Goal: Task Accomplishment & Management: Complete application form

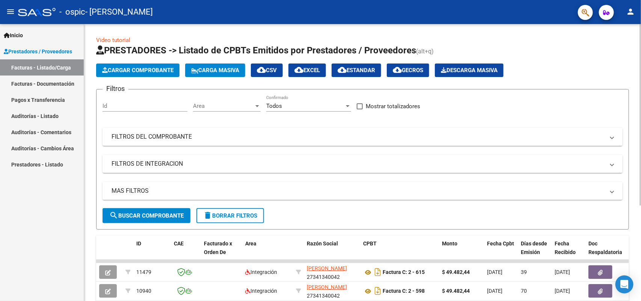
click at [531, 53] on h1 "PRESTADORES -> Listado de CPBTs Emitidos por Prestadores / Proveedores (alt+q)" at bounding box center [362, 50] width 533 height 13
click at [604, 63] on div "Video tutorial PRESTADORES -> Listado de CPBTs Emitidos por Prestadores / Prove…" at bounding box center [363, 232] width 559 height 416
click at [68, 85] on link "Facturas - Documentación" at bounding box center [42, 83] width 84 height 16
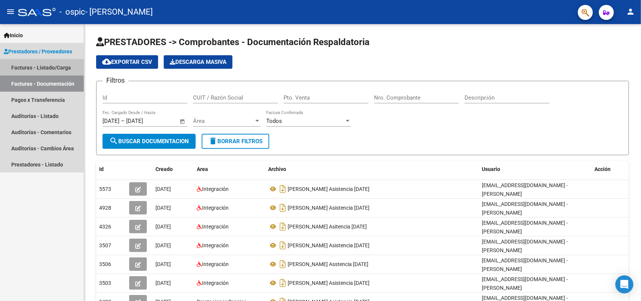
click at [54, 66] on link "Facturas - Listado/Carga" at bounding box center [42, 67] width 84 height 16
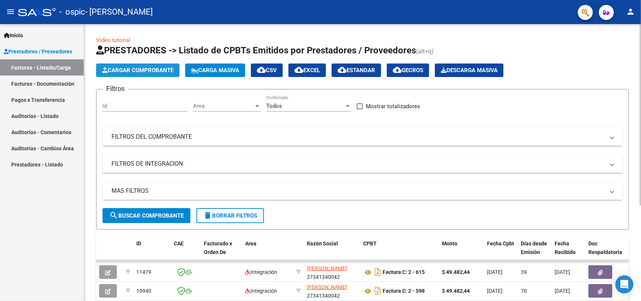
click at [116, 66] on button "Cargar Comprobante" at bounding box center [137, 70] width 83 height 14
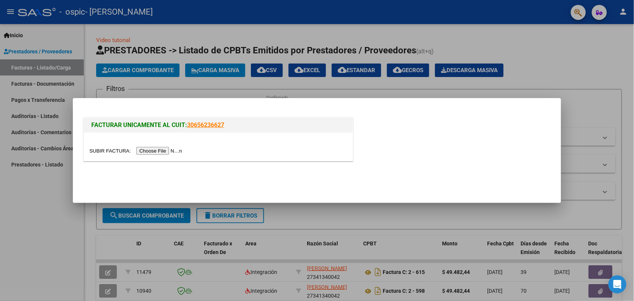
click at [158, 151] on input "file" at bounding box center [136, 151] width 95 height 8
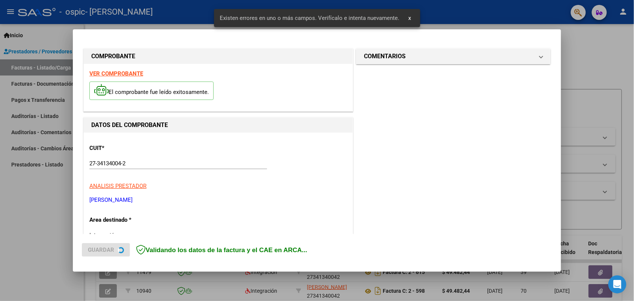
scroll to position [151, 0]
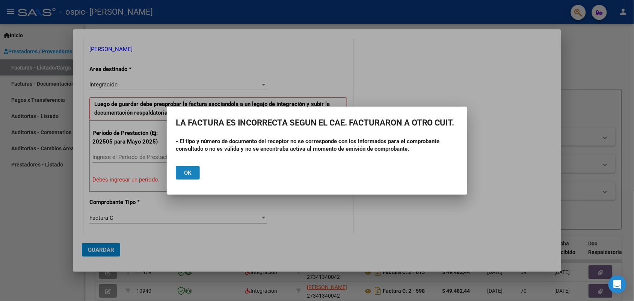
click at [189, 176] on span "Ok" at bounding box center [188, 172] width 8 height 7
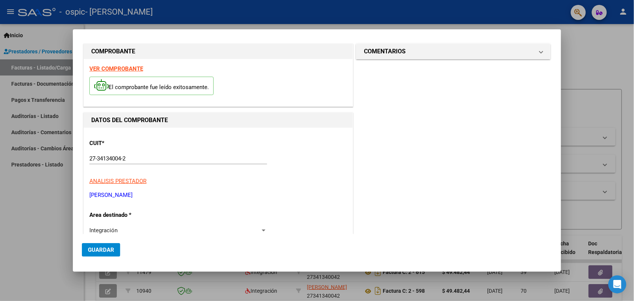
scroll to position [0, 0]
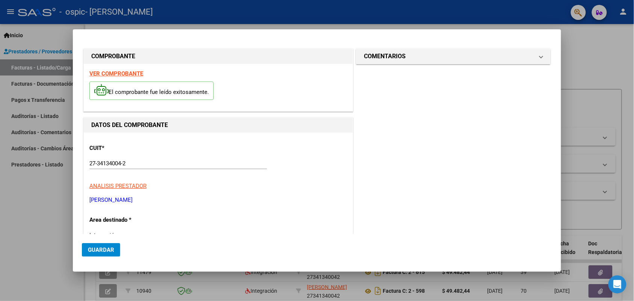
click at [128, 76] on strong "VER COMPROBANTE" at bounding box center [116, 73] width 54 height 7
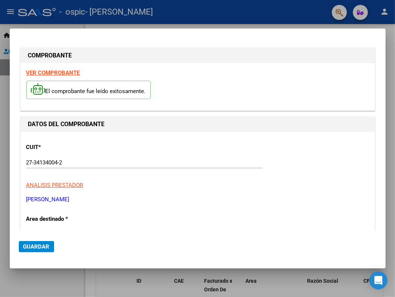
click at [60, 71] on strong "VER COMPROBANTE" at bounding box center [53, 72] width 54 height 7
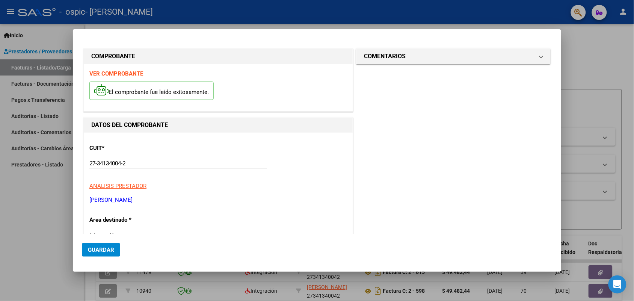
click at [116, 72] on strong "VER COMPROBANTE" at bounding box center [116, 73] width 54 height 7
click at [130, 72] on strong "VER COMPROBANTE" at bounding box center [116, 73] width 54 height 7
click at [130, 187] on span "ANALISIS PRESTADOR" at bounding box center [117, 186] width 57 height 7
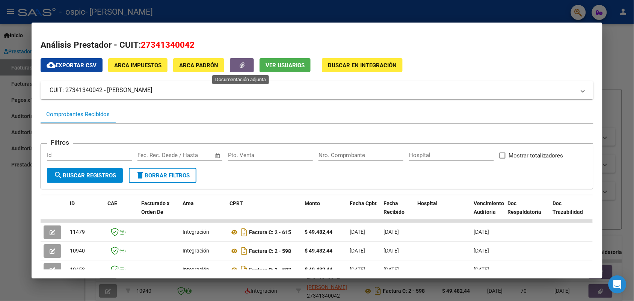
click at [237, 65] on button "button" at bounding box center [242, 65] width 24 height 14
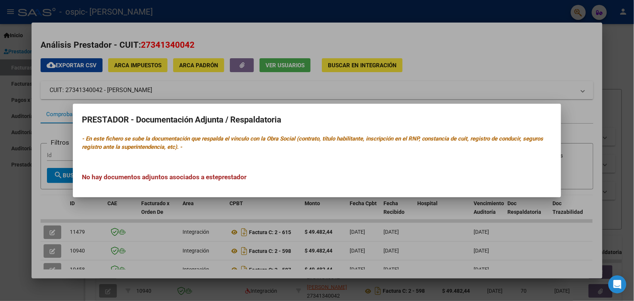
click at [419, 22] on div at bounding box center [317, 150] width 634 height 301
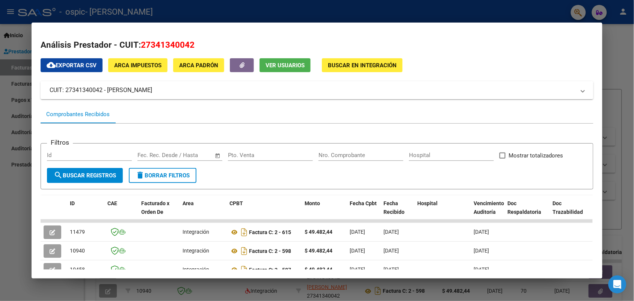
click at [628, 63] on div at bounding box center [317, 150] width 634 height 301
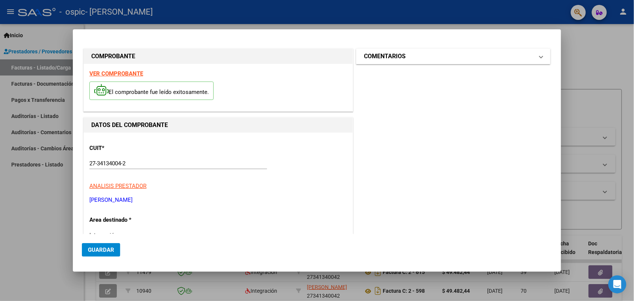
click at [447, 53] on mat-panel-title "COMENTARIOS" at bounding box center [449, 56] width 170 height 9
click at [607, 51] on div at bounding box center [317, 150] width 634 height 301
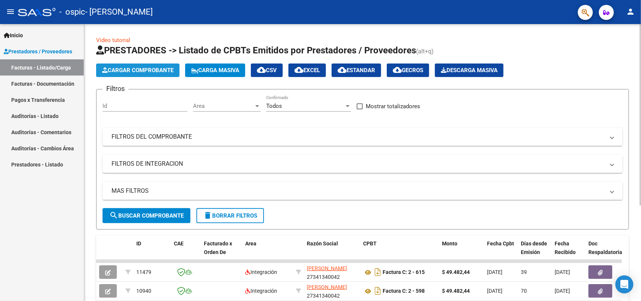
click at [131, 71] on span "Cargar Comprobante" at bounding box center [137, 70] width 71 height 7
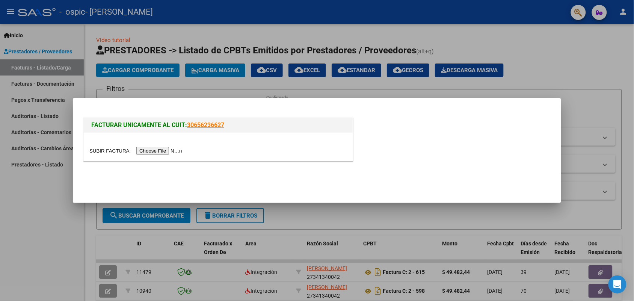
click at [158, 150] on input "file" at bounding box center [136, 151] width 95 height 8
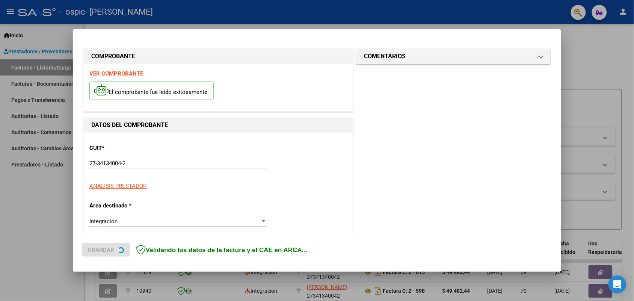
scroll to position [151, 0]
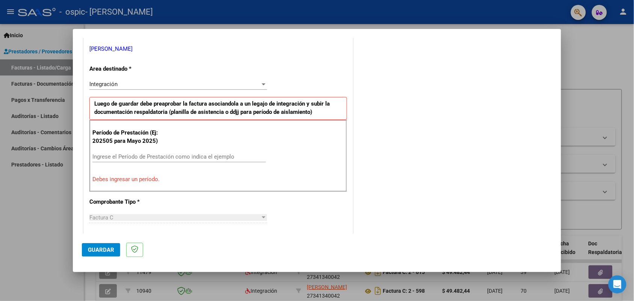
click at [260, 83] on div at bounding box center [263, 84] width 7 height 6
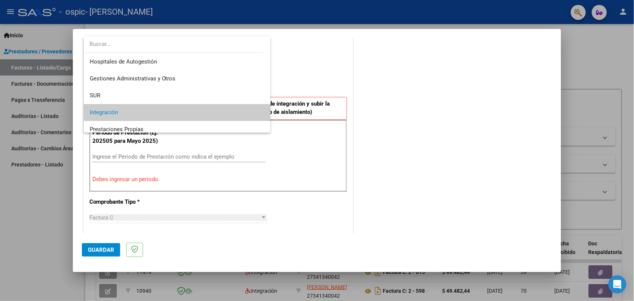
scroll to position [28, 0]
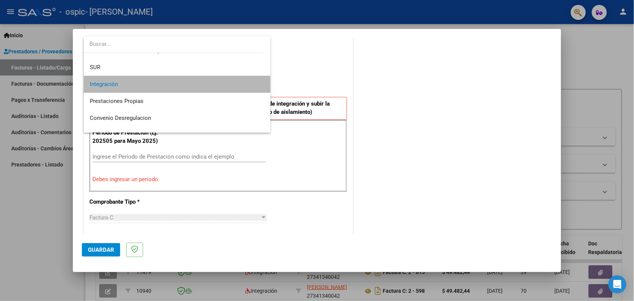
click at [243, 89] on span "Integración" at bounding box center [177, 84] width 175 height 17
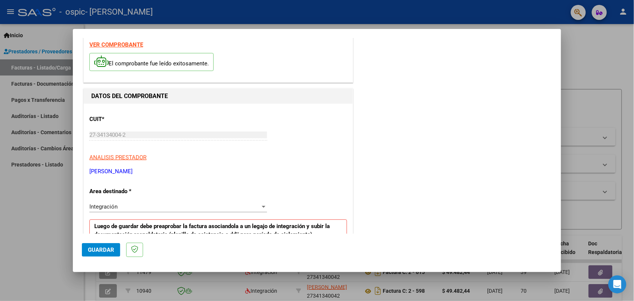
scroll to position [9, 0]
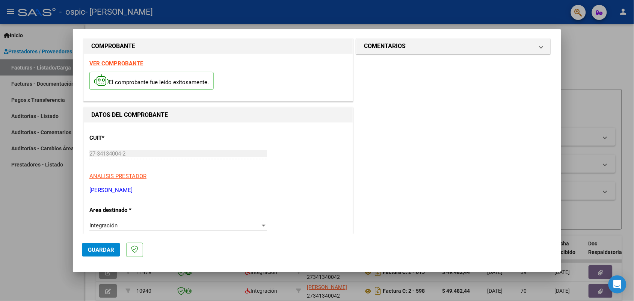
click at [117, 65] on strong "VER COMPROBANTE" at bounding box center [116, 63] width 54 height 7
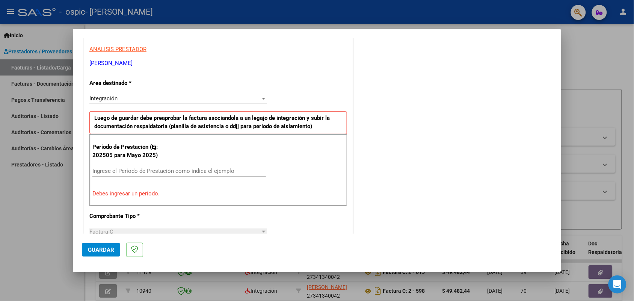
scroll to position [147, 0]
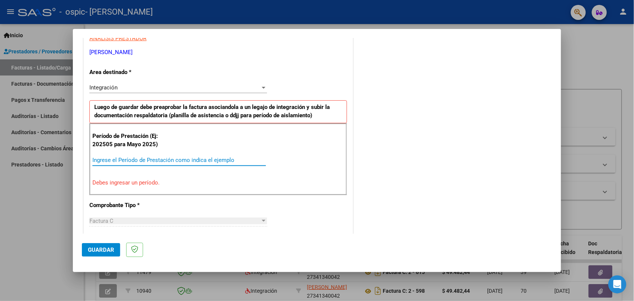
click at [205, 160] on input "Ingrese el Período de Prestación como indica el ejemplo" at bounding box center [179, 160] width 174 height 7
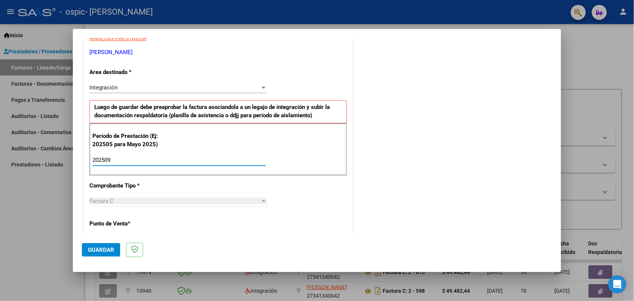
type input "202509"
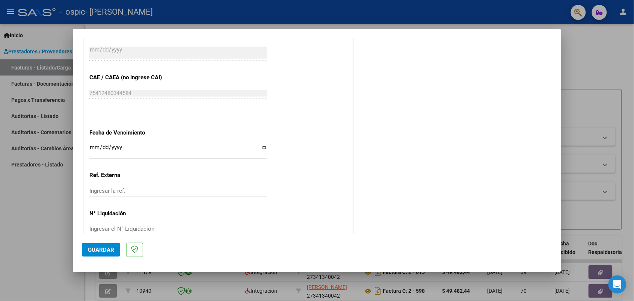
scroll to position [466, 0]
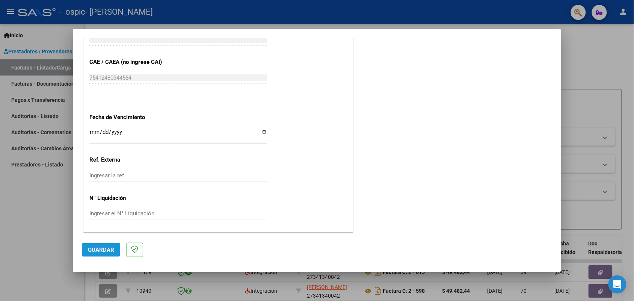
click at [106, 248] on span "Guardar" at bounding box center [101, 249] width 26 height 7
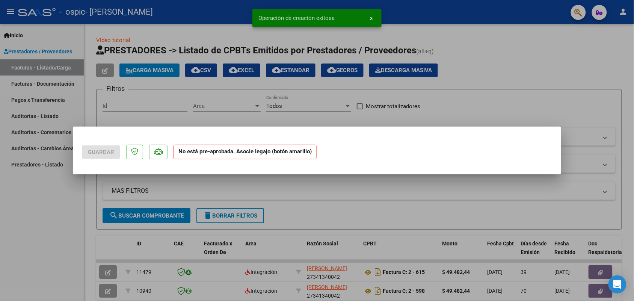
scroll to position [0, 0]
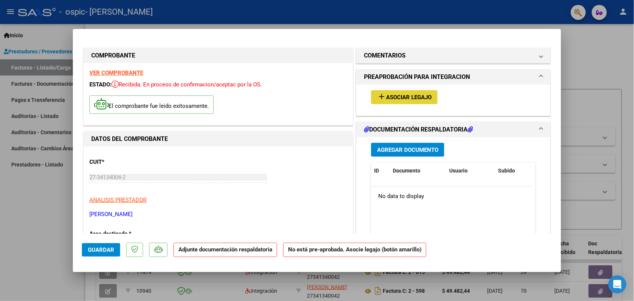
click at [411, 97] on span "Asociar Legajo" at bounding box center [408, 97] width 45 height 7
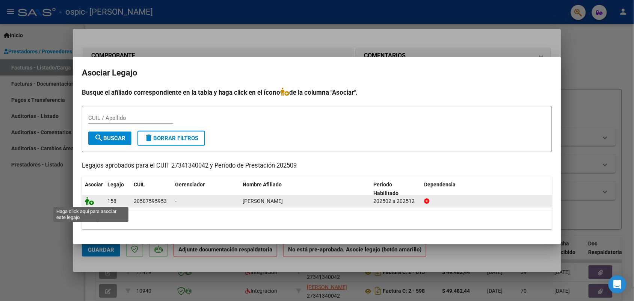
click at [90, 201] on icon at bounding box center [89, 201] width 9 height 8
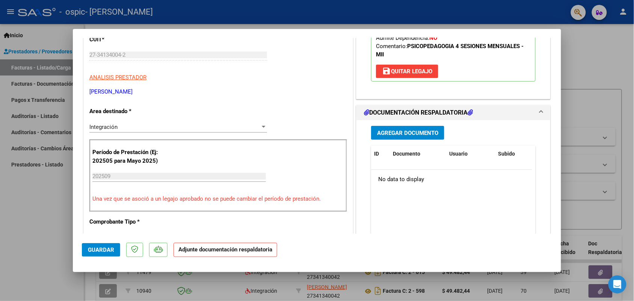
scroll to position [144, 0]
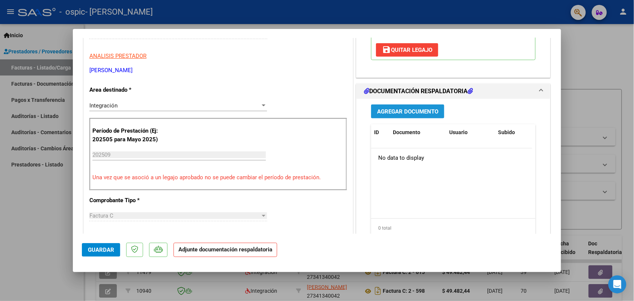
click at [406, 112] on span "Agregar Documento" at bounding box center [407, 111] width 61 height 7
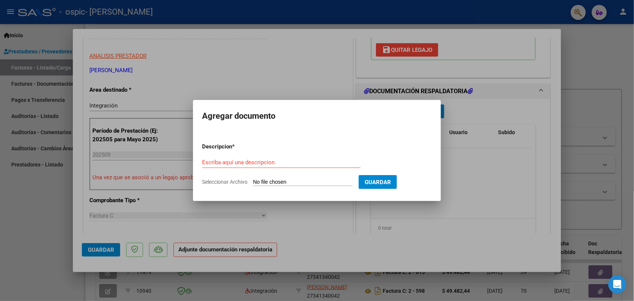
click at [320, 181] on input "Seleccionar Archivo" at bounding box center [303, 182] width 100 height 7
type input "C:\fakepath\[PERSON_NAME] ASISTENCIA [DATE].pdf"
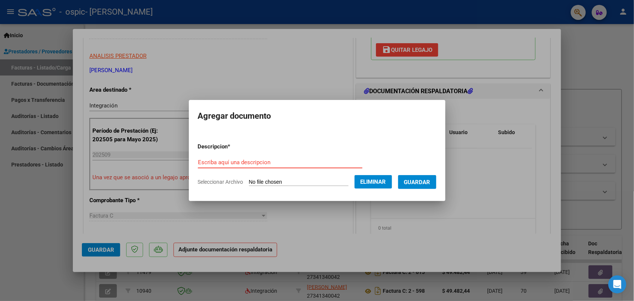
click at [228, 160] on input "Escriba aquí una descripcion" at bounding box center [280, 162] width 165 height 7
type input "[PERSON_NAME] ASISTENCIA [DATE]"
click at [415, 182] on span "Guardar" at bounding box center [417, 182] width 26 height 7
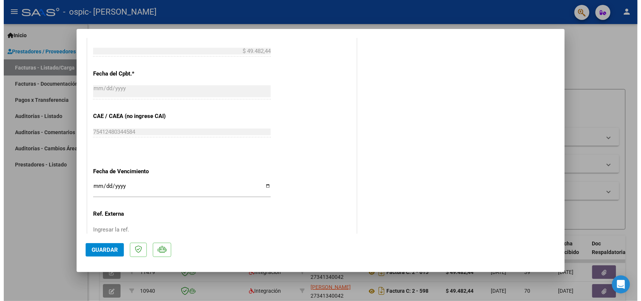
scroll to position [477, 0]
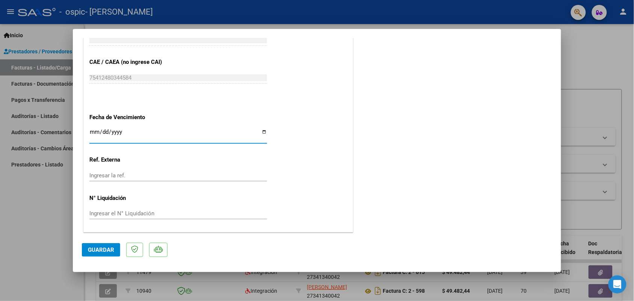
click at [261, 132] on input "Ingresar la fecha" at bounding box center [178, 135] width 178 height 12
type input "[DATE]"
click at [134, 209] on div "Ingresar el N° Liquidación" at bounding box center [178, 213] width 178 height 11
click at [107, 251] on span "Guardar" at bounding box center [101, 249] width 26 height 7
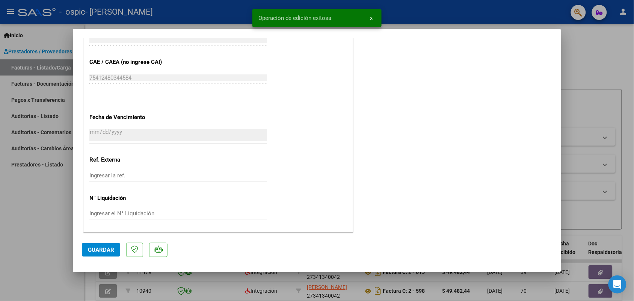
click at [612, 44] on div at bounding box center [317, 150] width 634 height 301
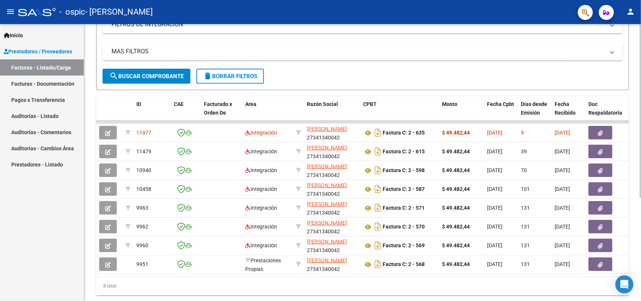
scroll to position [140, 0]
click at [640, 224] on div at bounding box center [641, 202] width 2 height 174
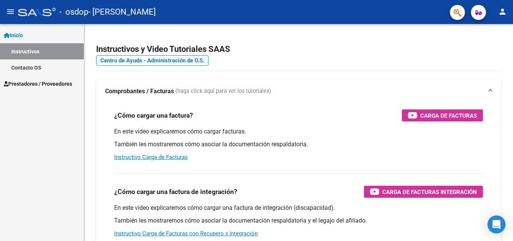
click at [47, 80] on span "Prestadores / Proveedores" at bounding box center [38, 84] width 68 height 8
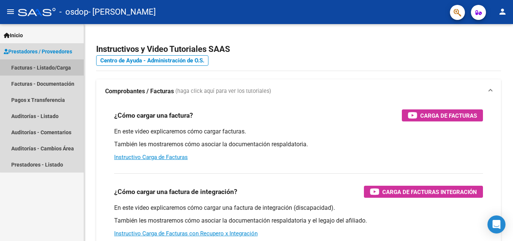
click at [51, 70] on link "Facturas - Listado/Carga" at bounding box center [42, 67] width 84 height 16
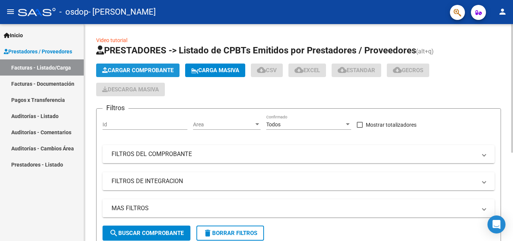
click at [116, 68] on span "Cargar Comprobante" at bounding box center [137, 70] width 71 height 7
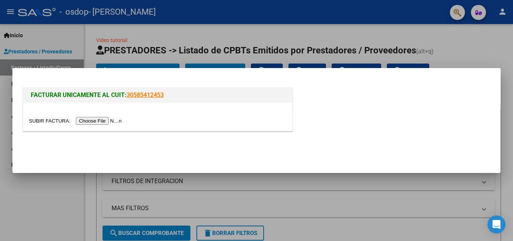
click at [359, 32] on div at bounding box center [256, 120] width 513 height 241
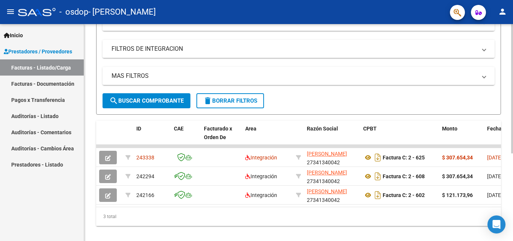
scroll to position [133, 0]
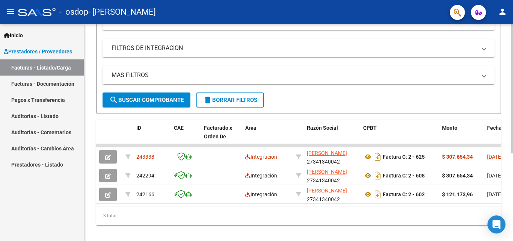
click at [513, 191] on div at bounding box center [512, 170] width 2 height 129
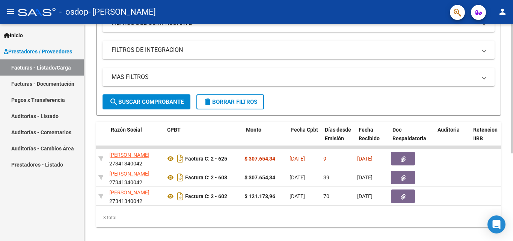
scroll to position [0, 196]
